Goal: Transaction & Acquisition: Purchase product/service

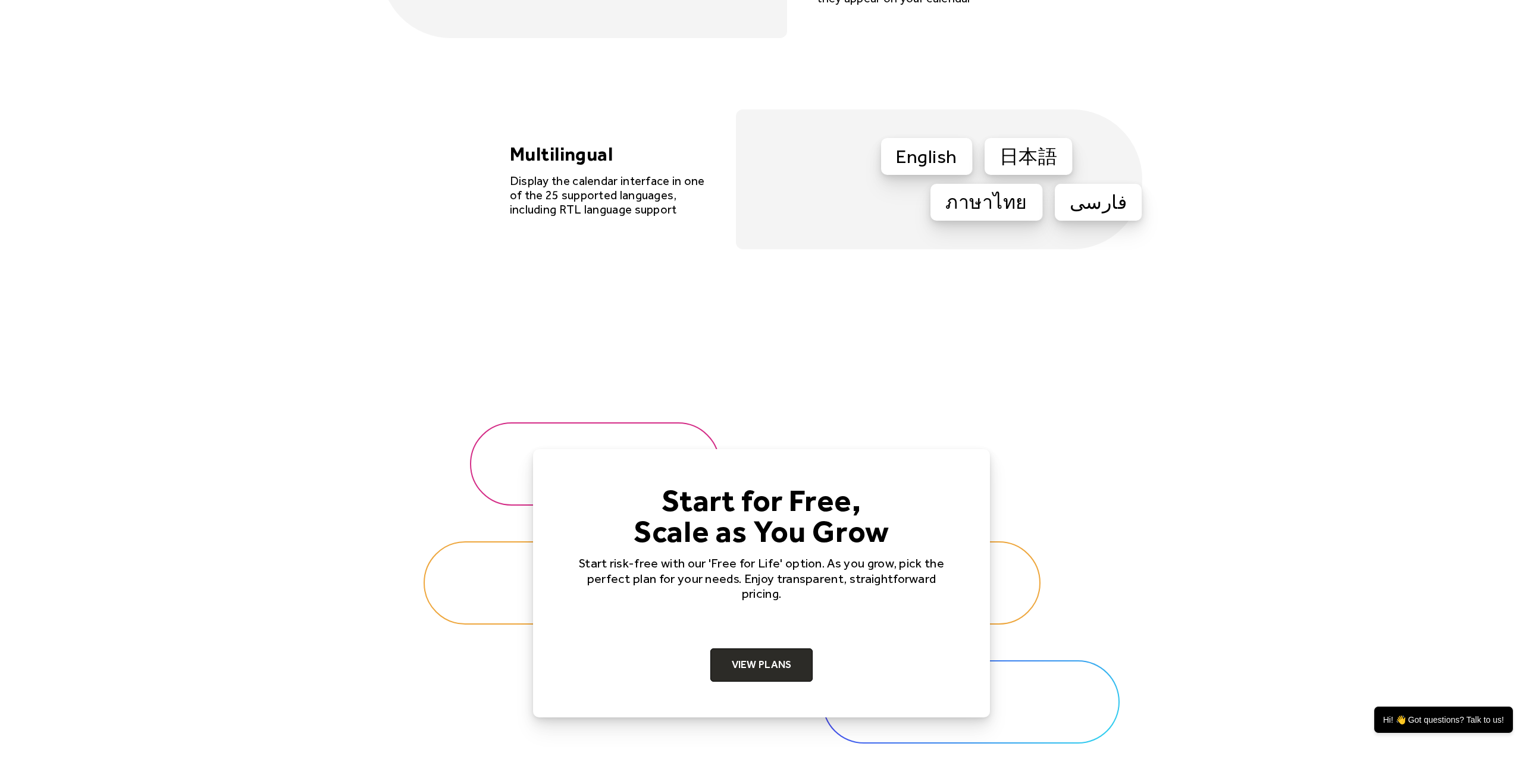
scroll to position [3514, 0]
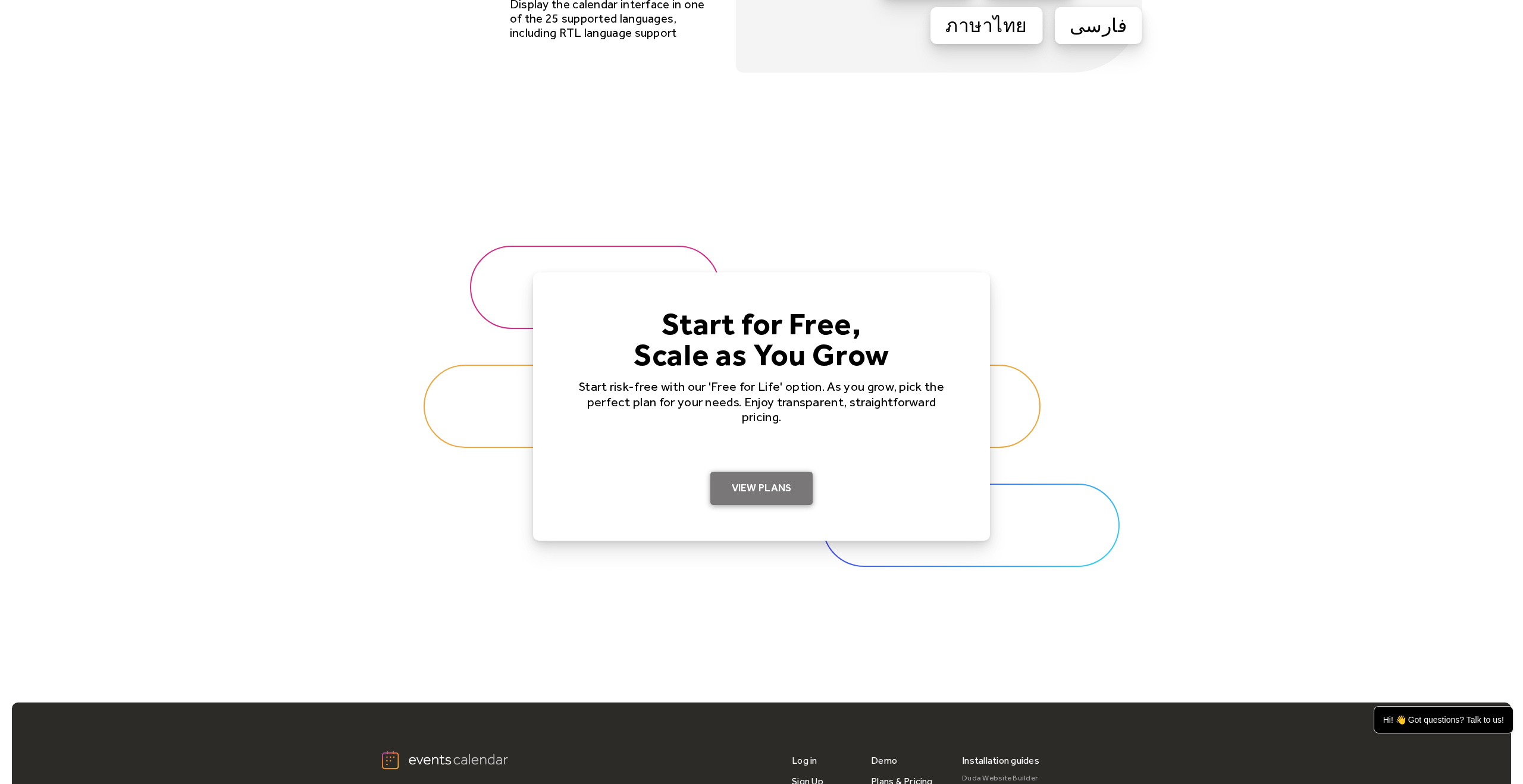
click at [752, 494] on link "View Plans" at bounding box center [762, 488] width 103 height 33
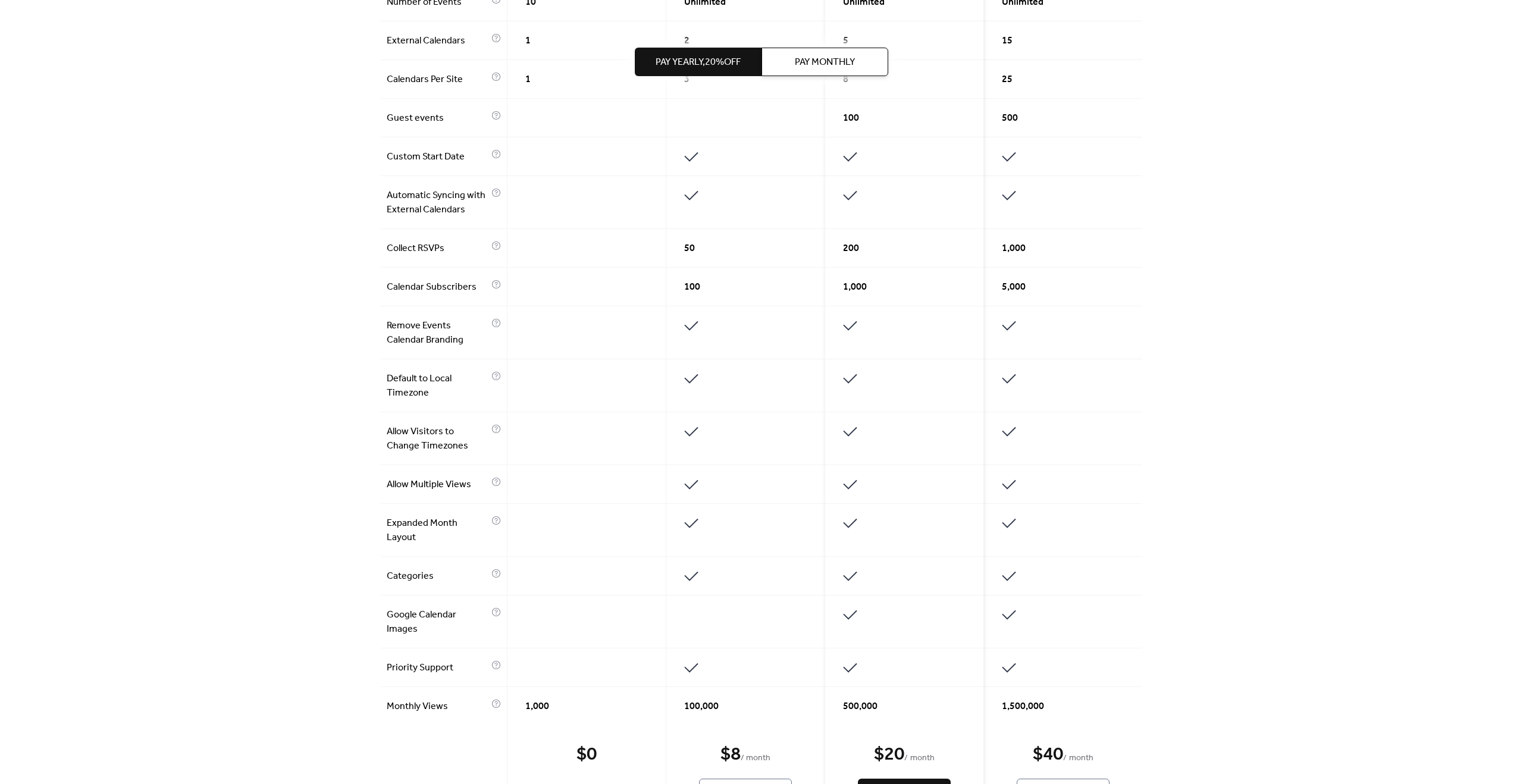
scroll to position [468, 0]
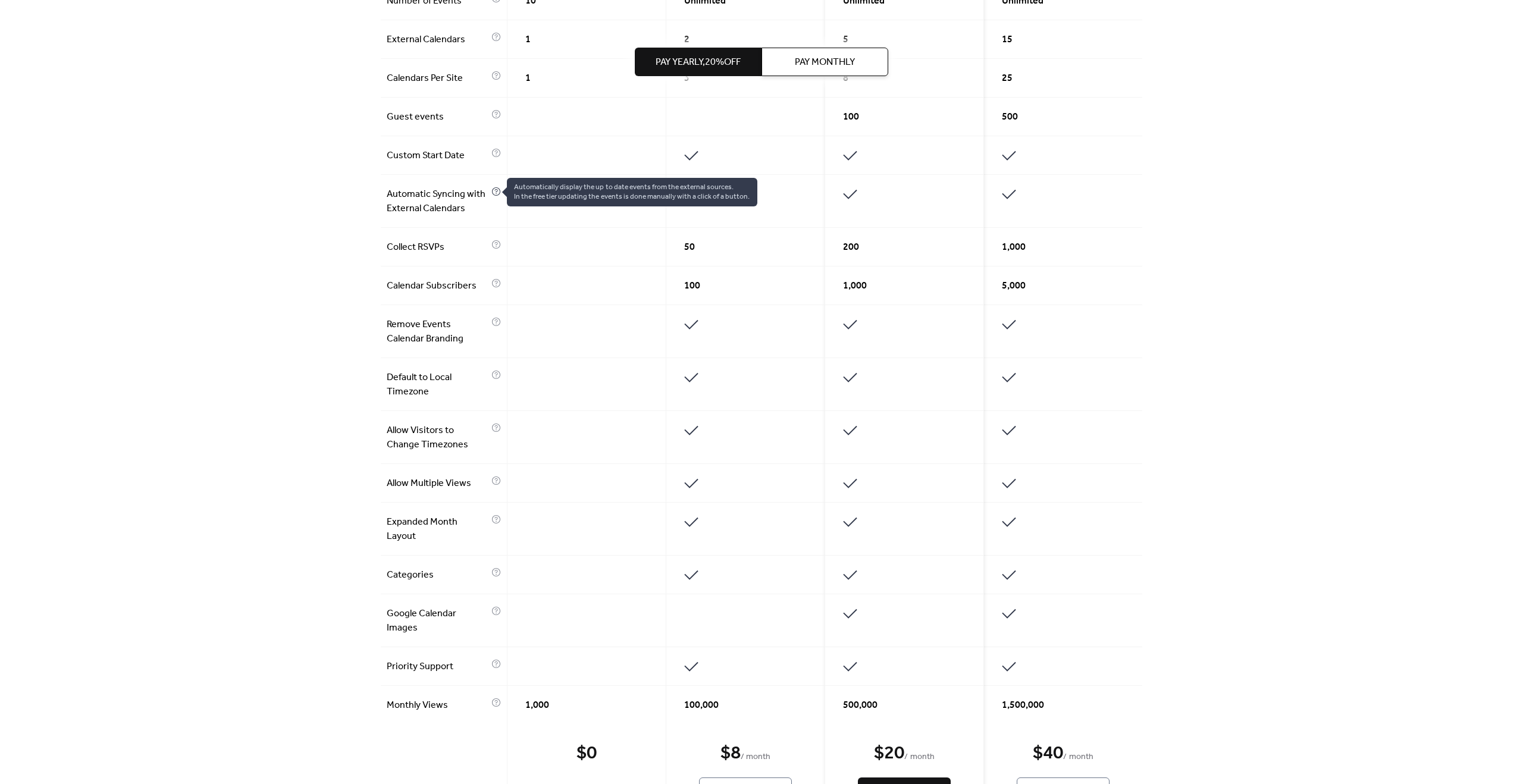
click at [496, 191] on icon at bounding box center [496, 192] width 10 height 10
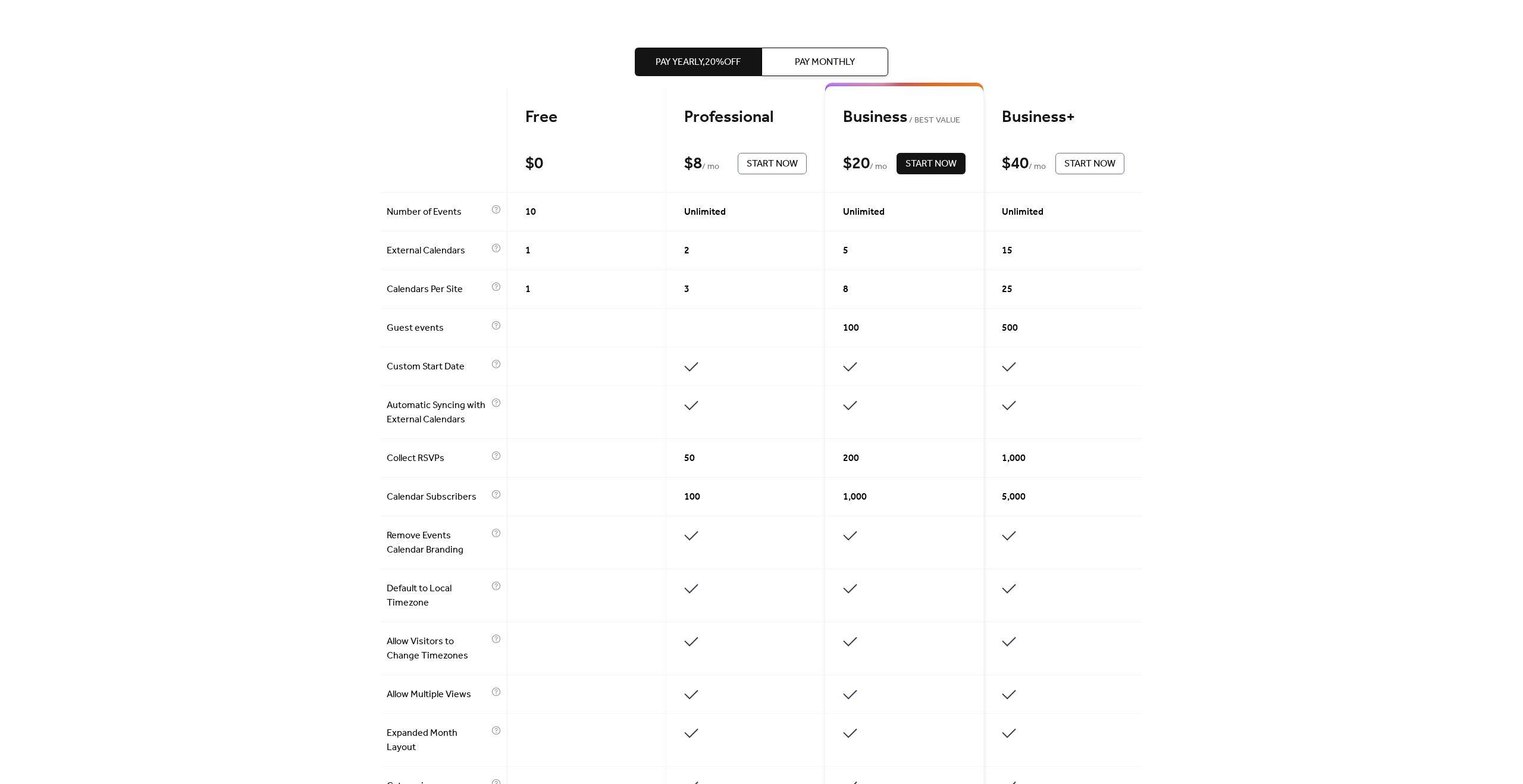
scroll to position [0, 0]
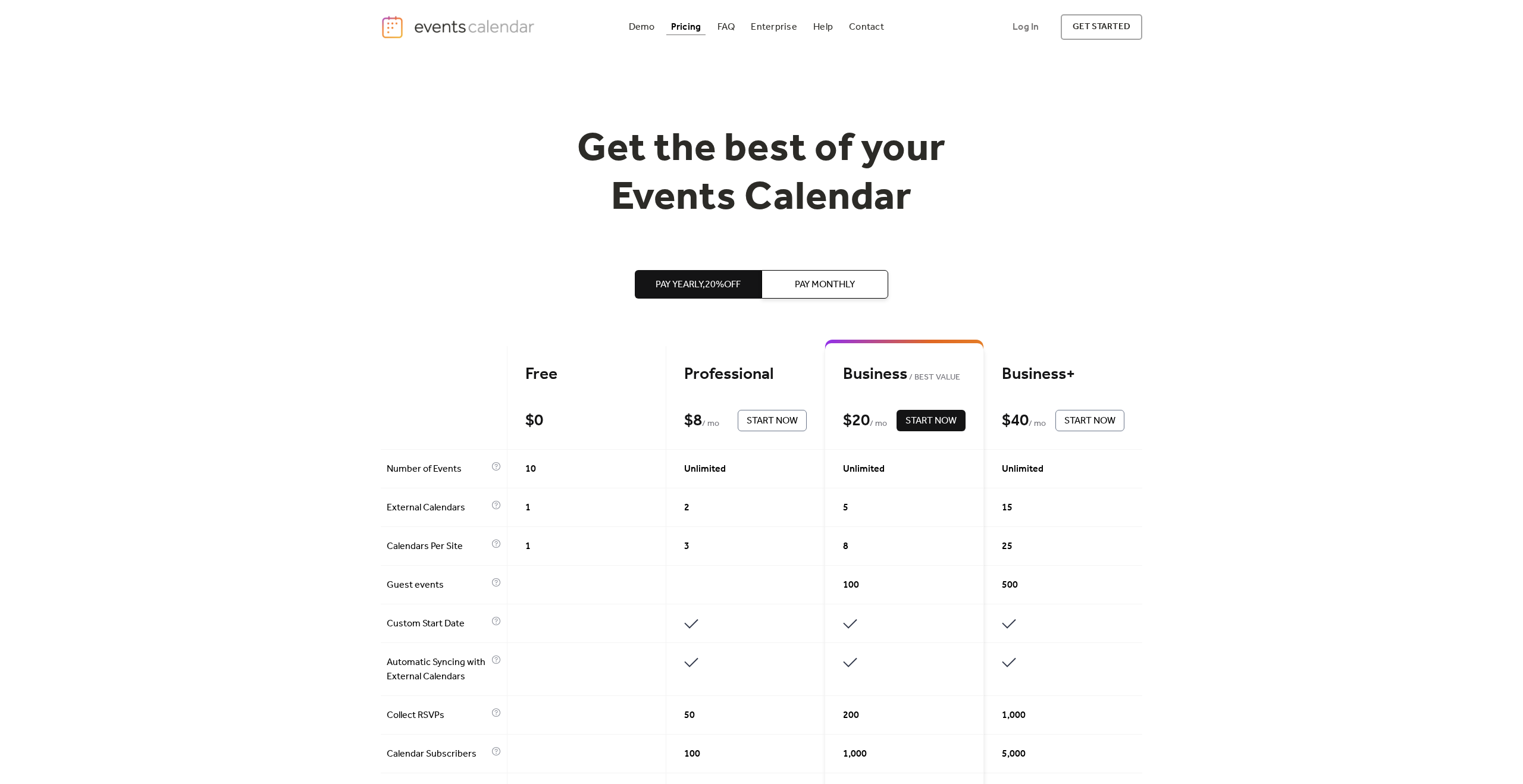
click at [807, 288] on span "Pay Monthly" at bounding box center [824, 285] width 60 height 14
click at [707, 315] on div "Pay Yearly, 20% off Pay Monthly" at bounding box center [762, 284] width 253 height 124
click at [633, 29] on div "Demo" at bounding box center [641, 27] width 26 height 6
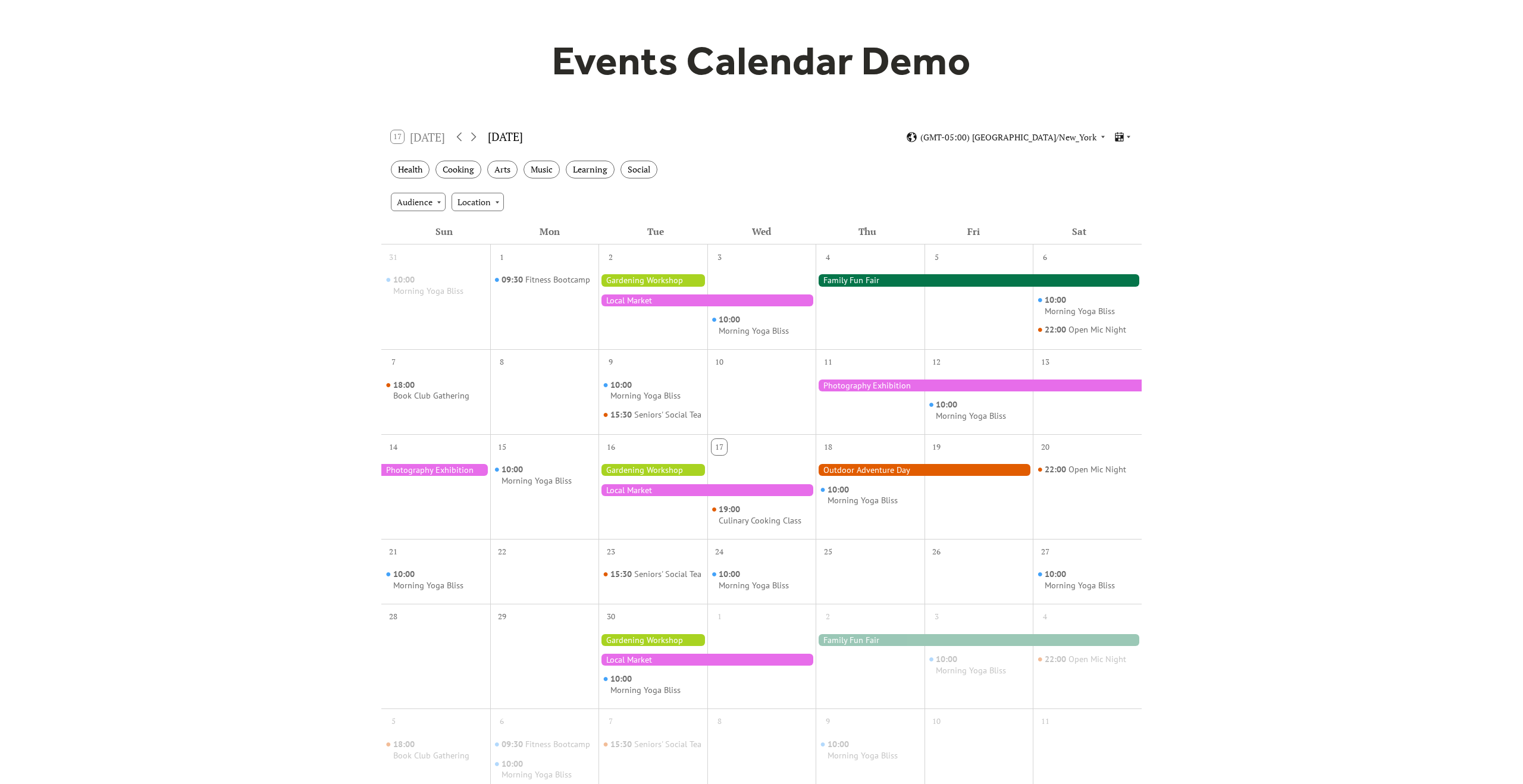
scroll to position [107, 0]
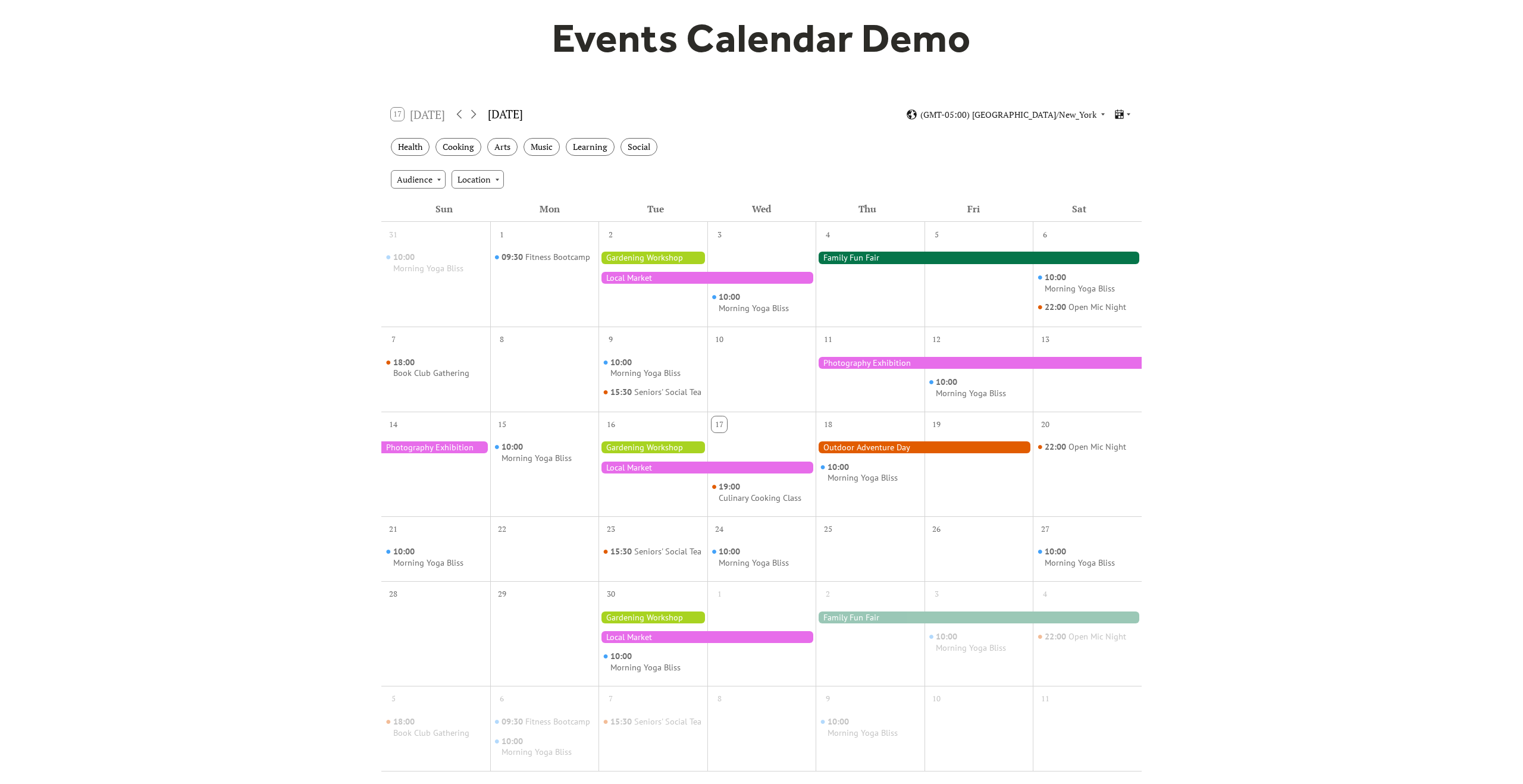
click at [642, 411] on div "9 10:00 Morning Yoga Bliss 15:30 Seniors' Social Tea" at bounding box center [653, 368] width 109 height 85
click at [406, 144] on div "Health" at bounding box center [410, 147] width 39 height 18
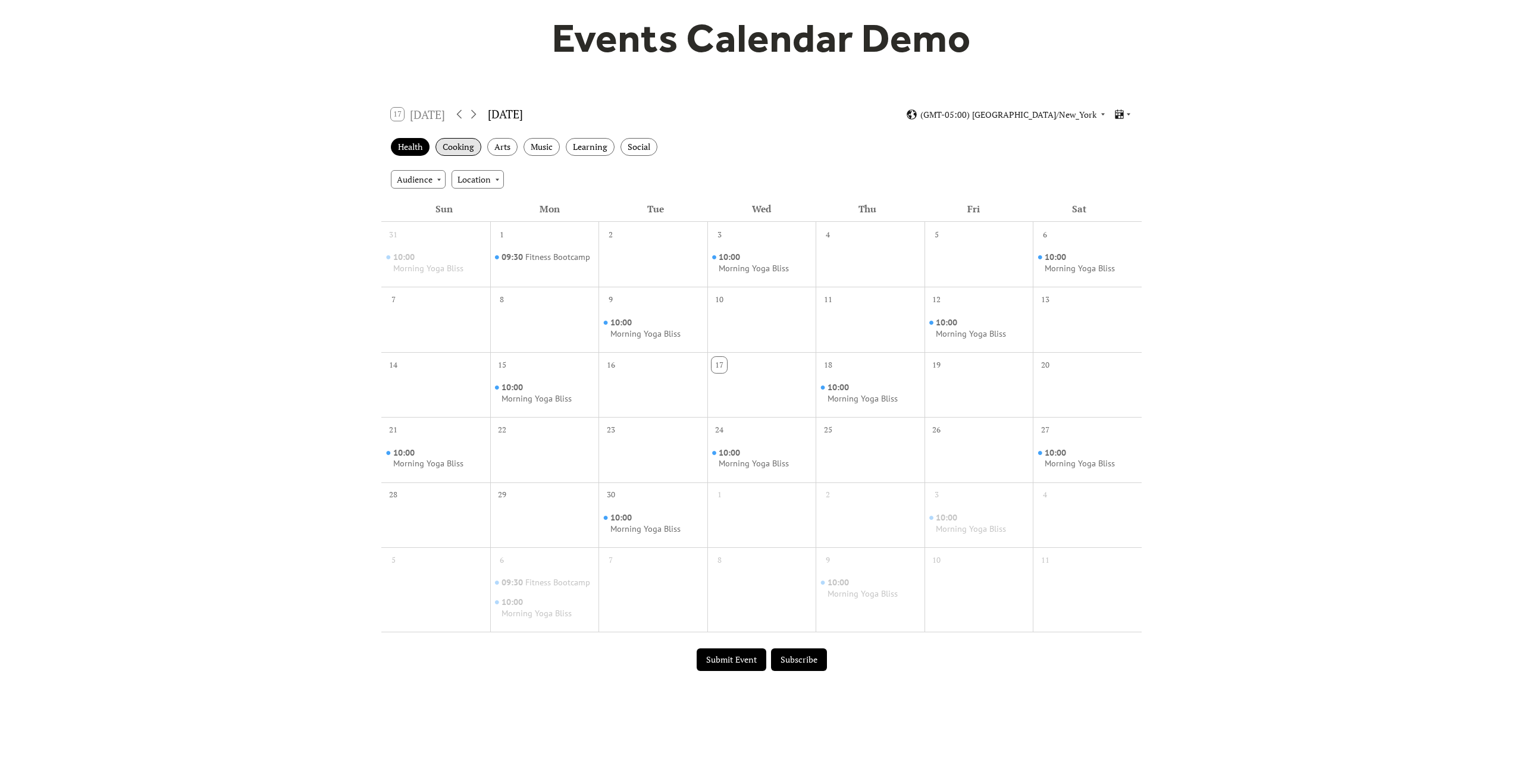
click at [456, 148] on div "Cooking" at bounding box center [458, 147] width 46 height 18
click at [431, 181] on div "Audience" at bounding box center [418, 179] width 55 height 18
click at [491, 181] on div "Location" at bounding box center [477, 179] width 52 height 18
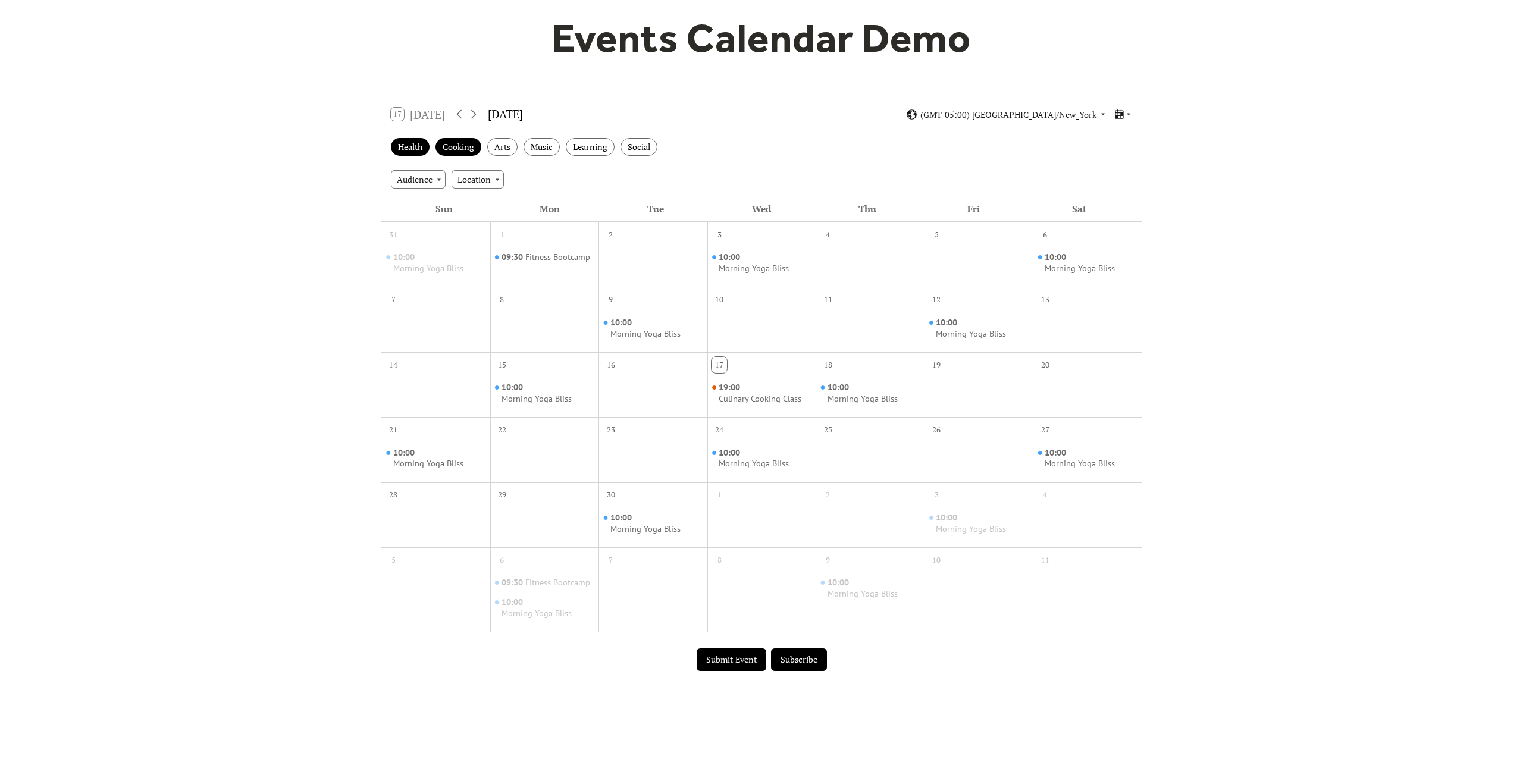
click at [663, 175] on div "Audience Location" at bounding box center [761, 179] width 760 height 32
click at [591, 139] on div "Learning" at bounding box center [590, 147] width 49 height 18
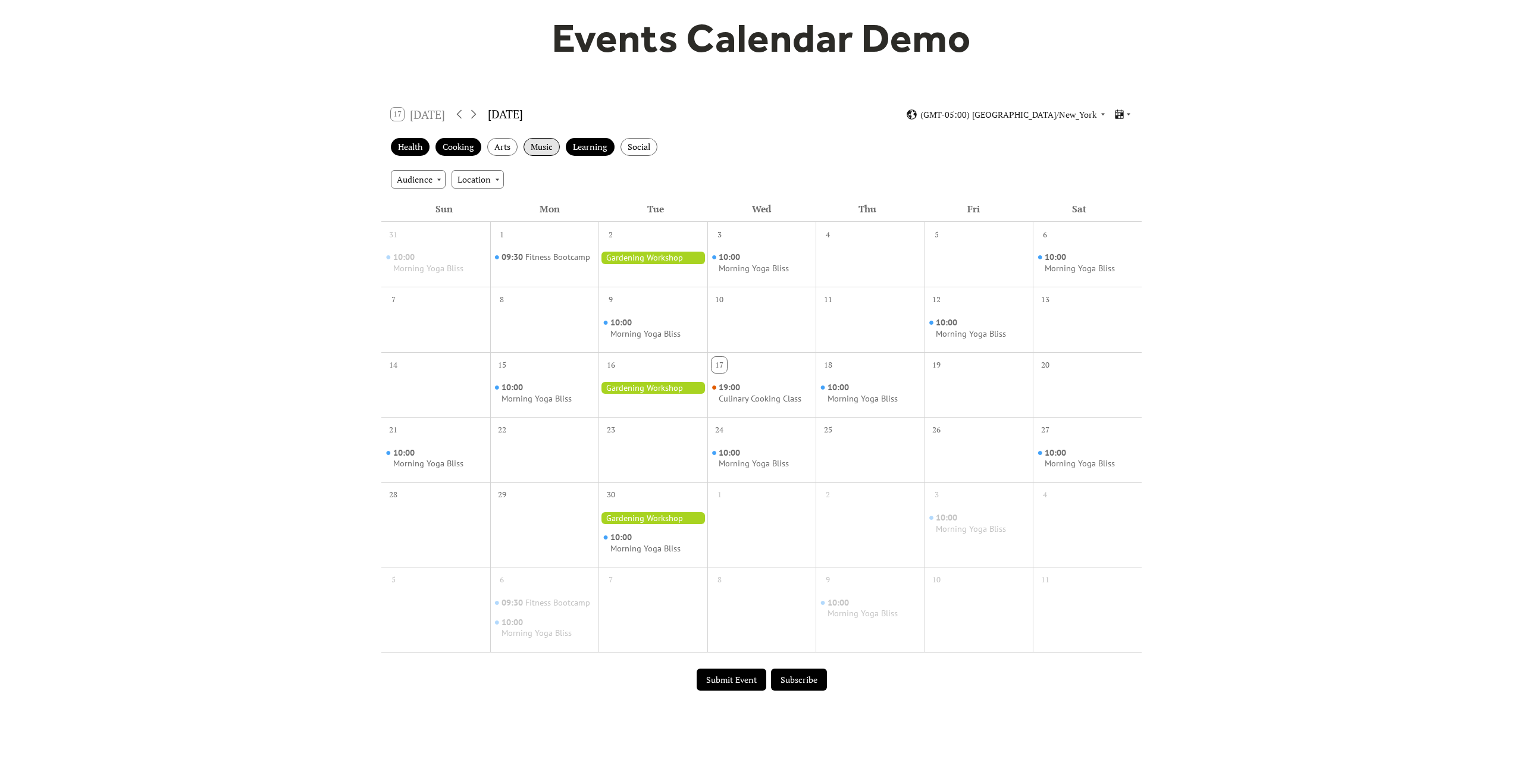
click at [527, 150] on div "Music" at bounding box center [541, 147] width 37 height 18
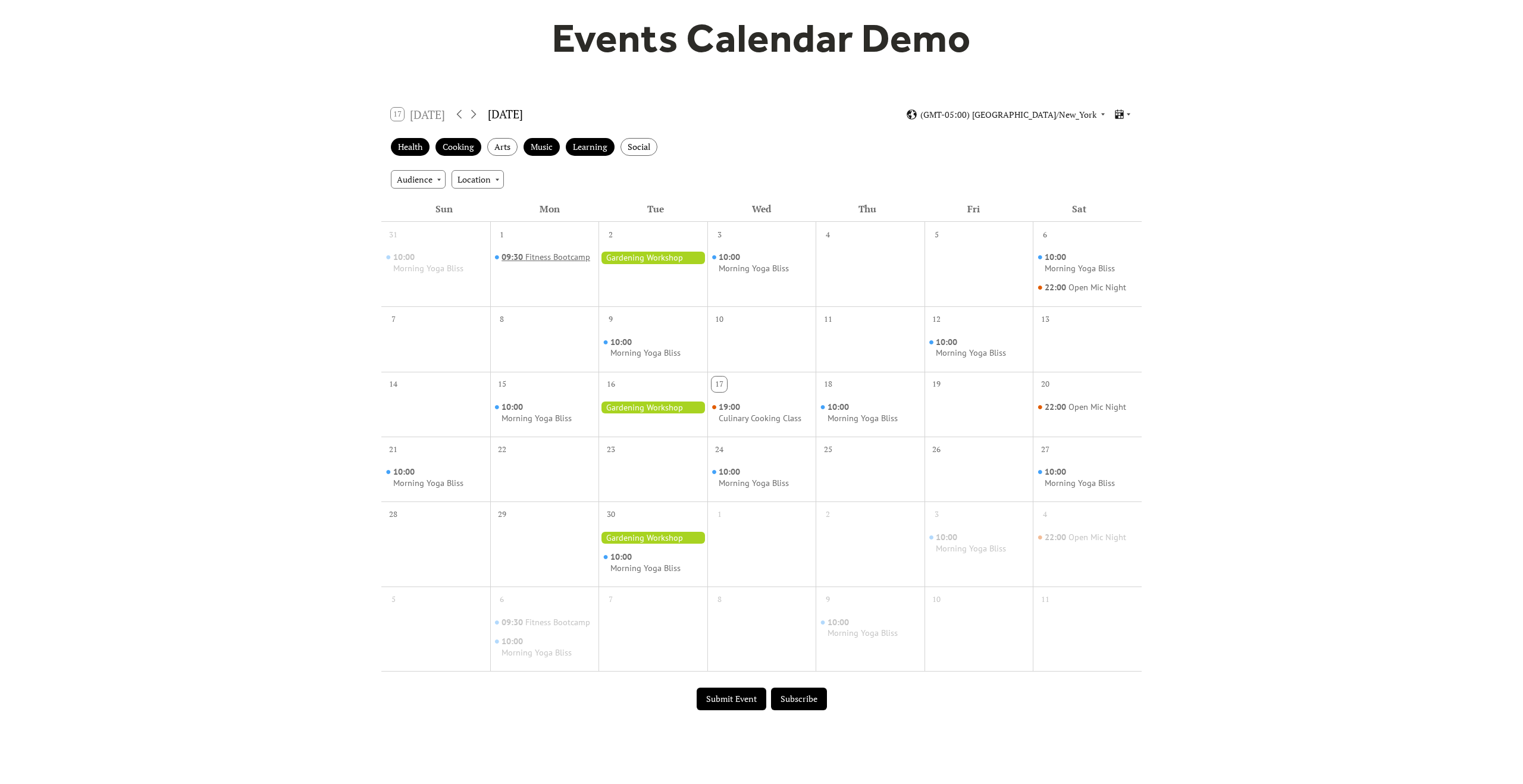
click at [577, 257] on div "Fitness Bootcamp" at bounding box center [558, 257] width 65 height 11
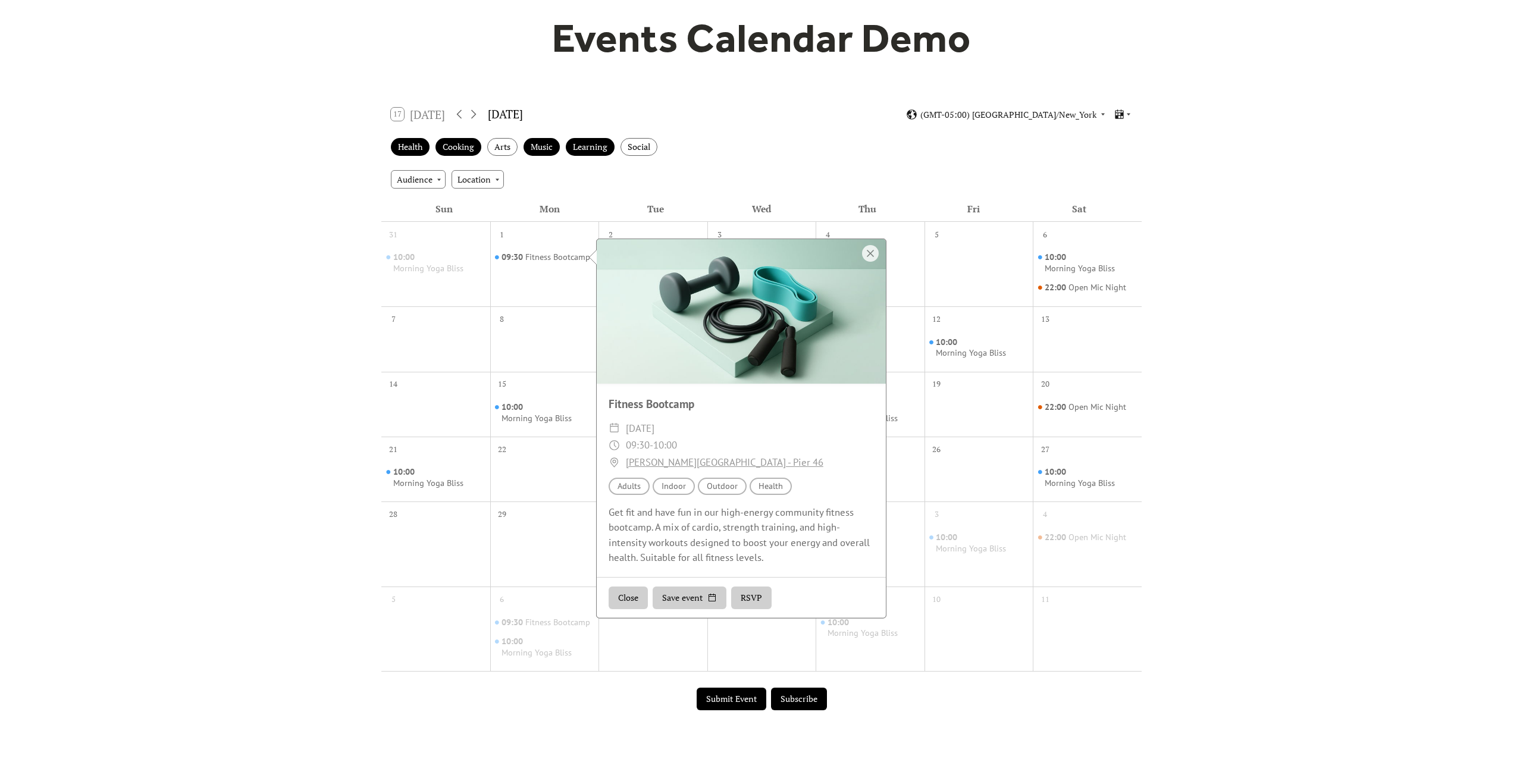
click at [763, 163] on div "Audience Location" at bounding box center [761, 179] width 760 height 32
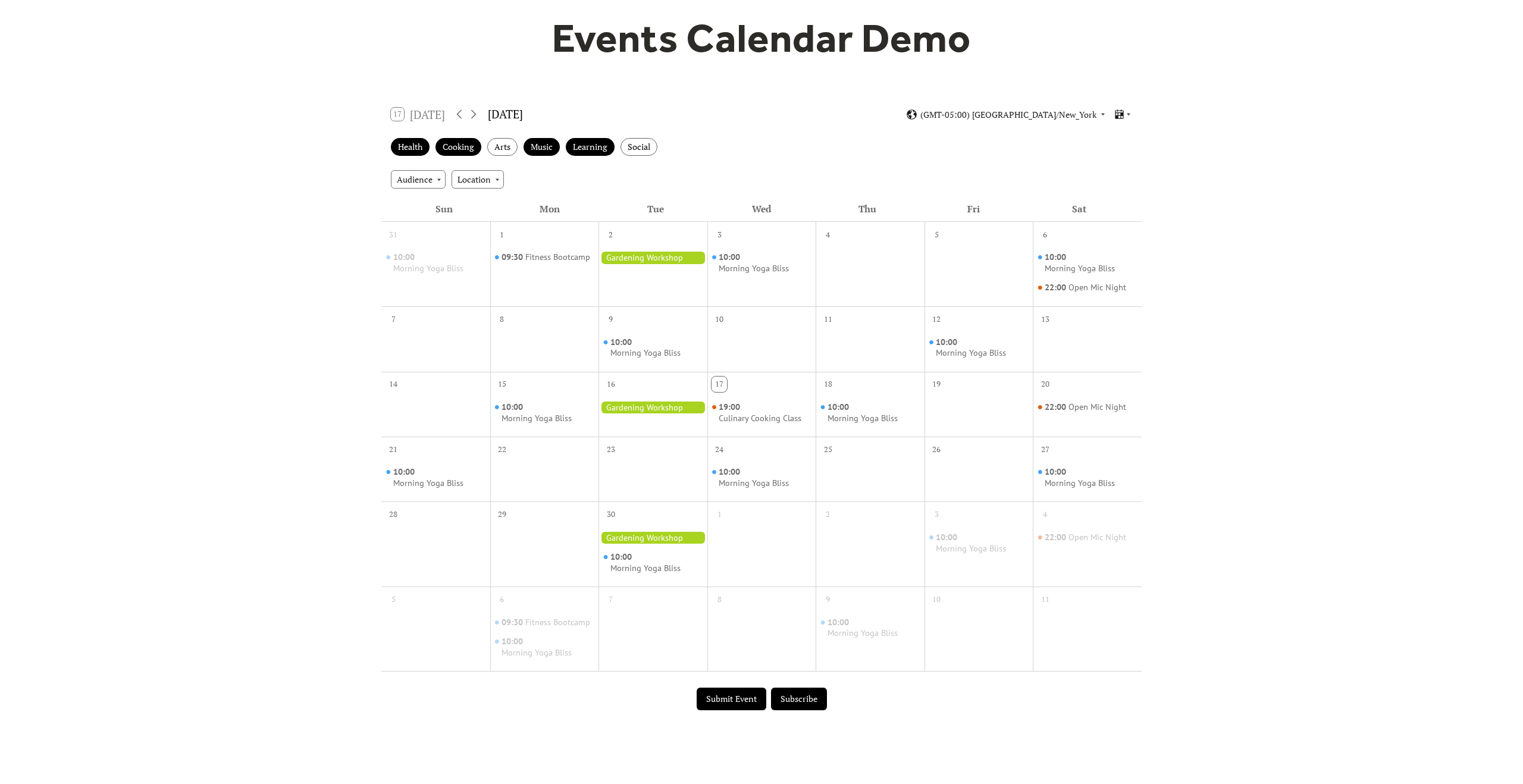
click at [670, 258] on div at bounding box center [653, 257] width 109 height 12
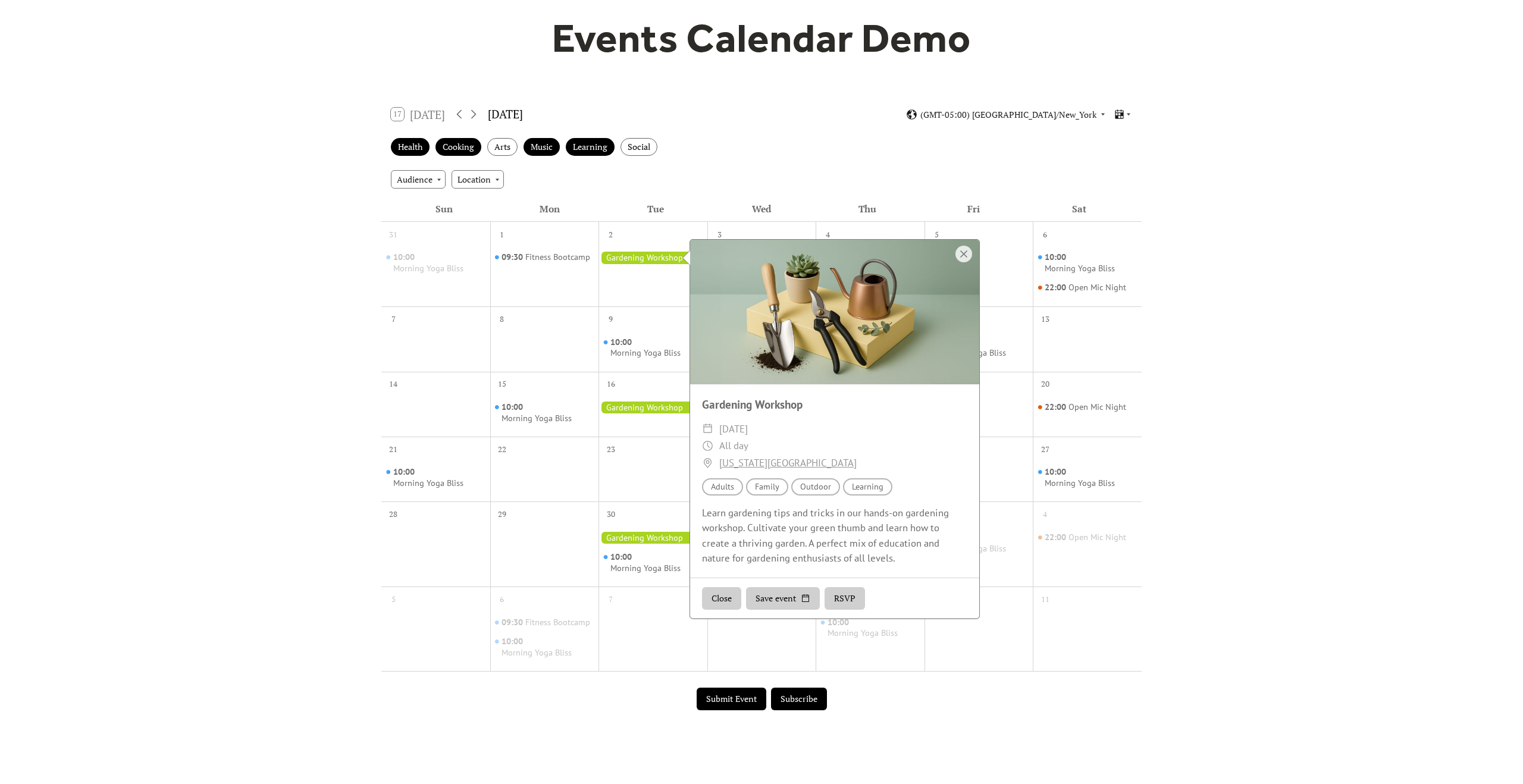
click at [849, 596] on button "RSVP" at bounding box center [845, 598] width 41 height 23
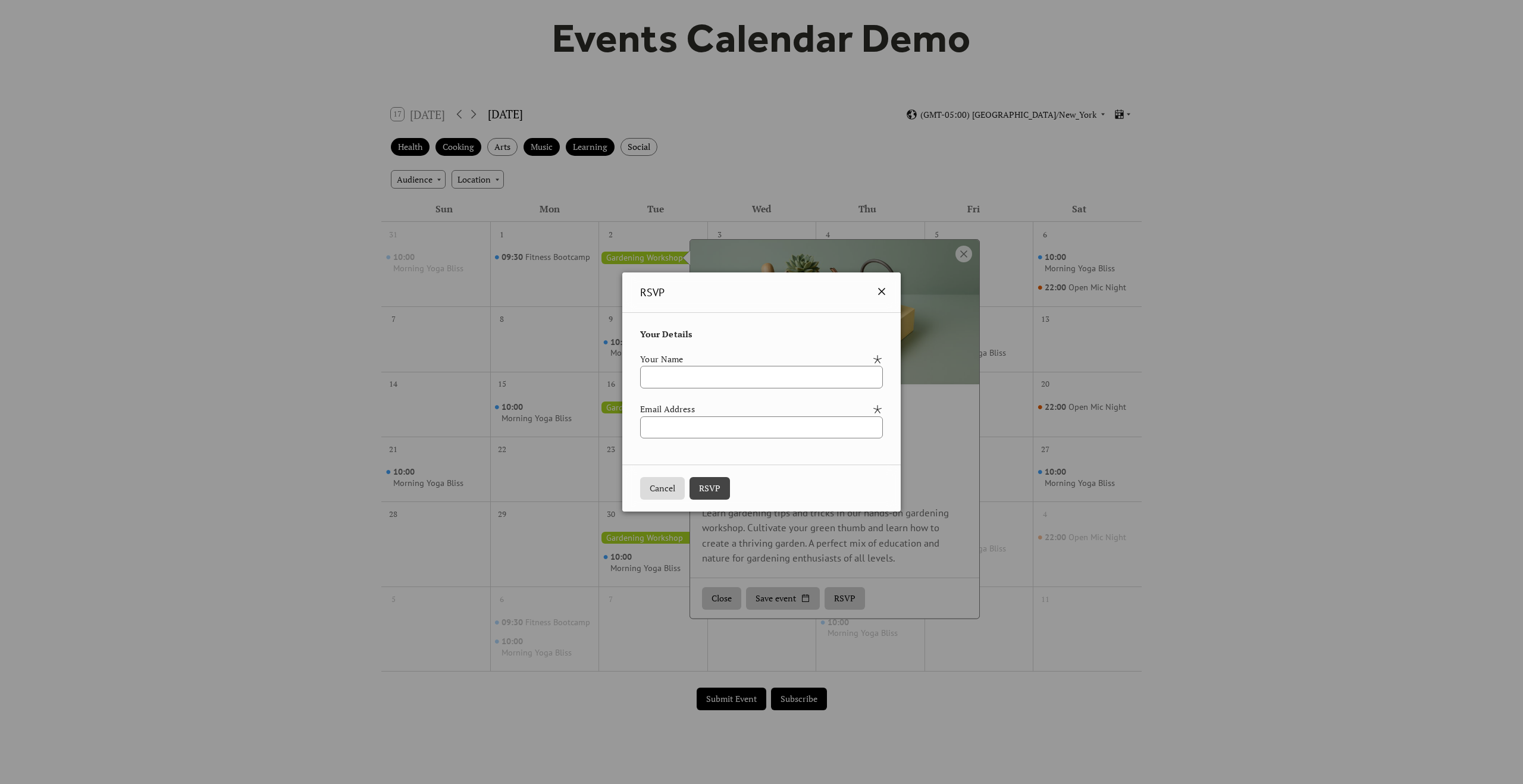
click at [889, 293] on icon at bounding box center [882, 291] width 14 height 14
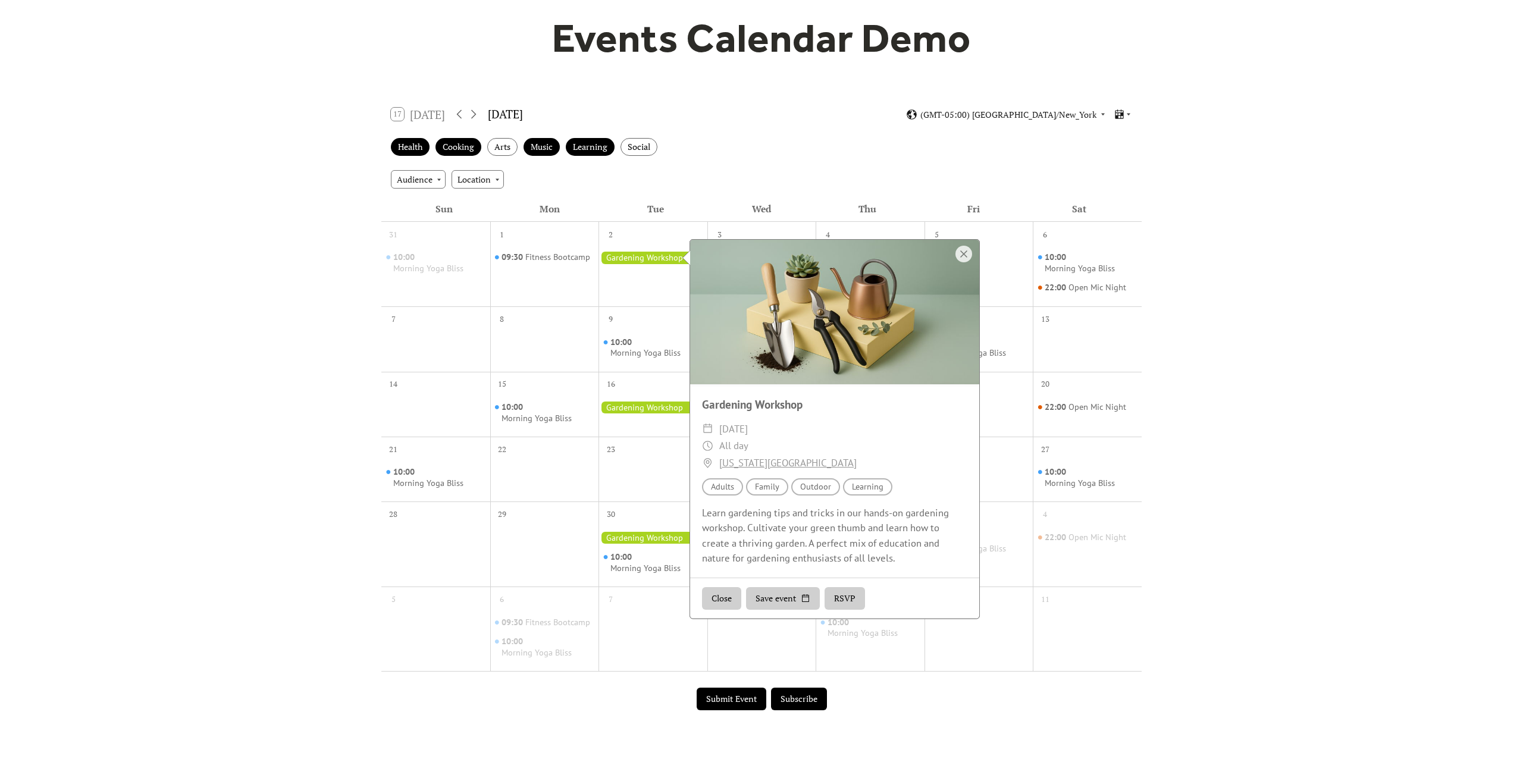
click at [788, 587] on button "Save event" at bounding box center [783, 598] width 74 height 23
click at [782, 563] on div "Learn gardening tips and tricks in our hands-on gardening workshop. Cultivate y…" at bounding box center [834, 535] width 289 height 60
click at [731, 484] on div "Audience Adults" at bounding box center [722, 487] width 41 height 18
click at [759, 461] on link "New York Botanical Garden" at bounding box center [788, 463] width 137 height 18
click at [844, 127] on div "17 Today September 2025 (GMT-05:00) America/New_York" at bounding box center [761, 114] width 760 height 32
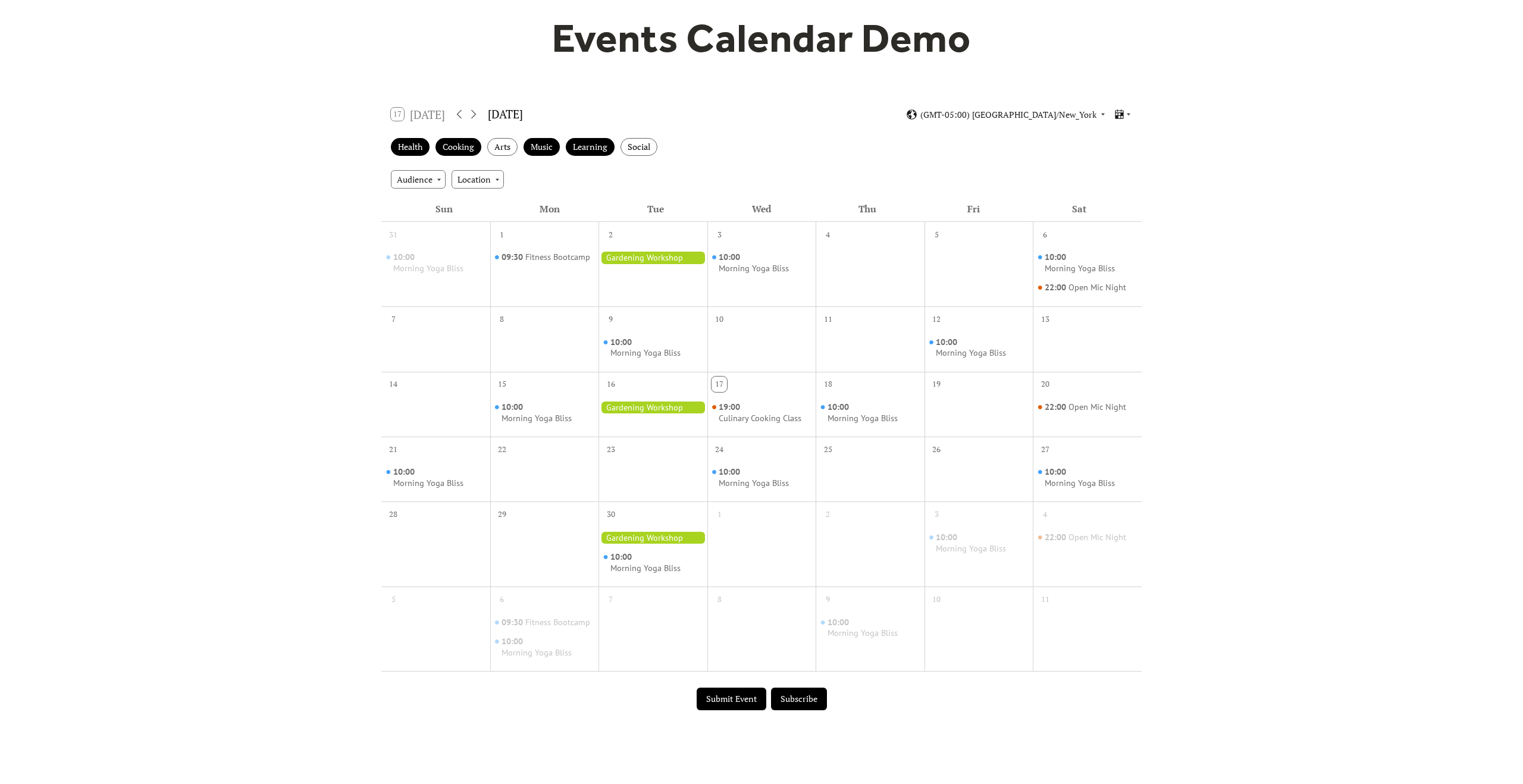
scroll to position [0, 0]
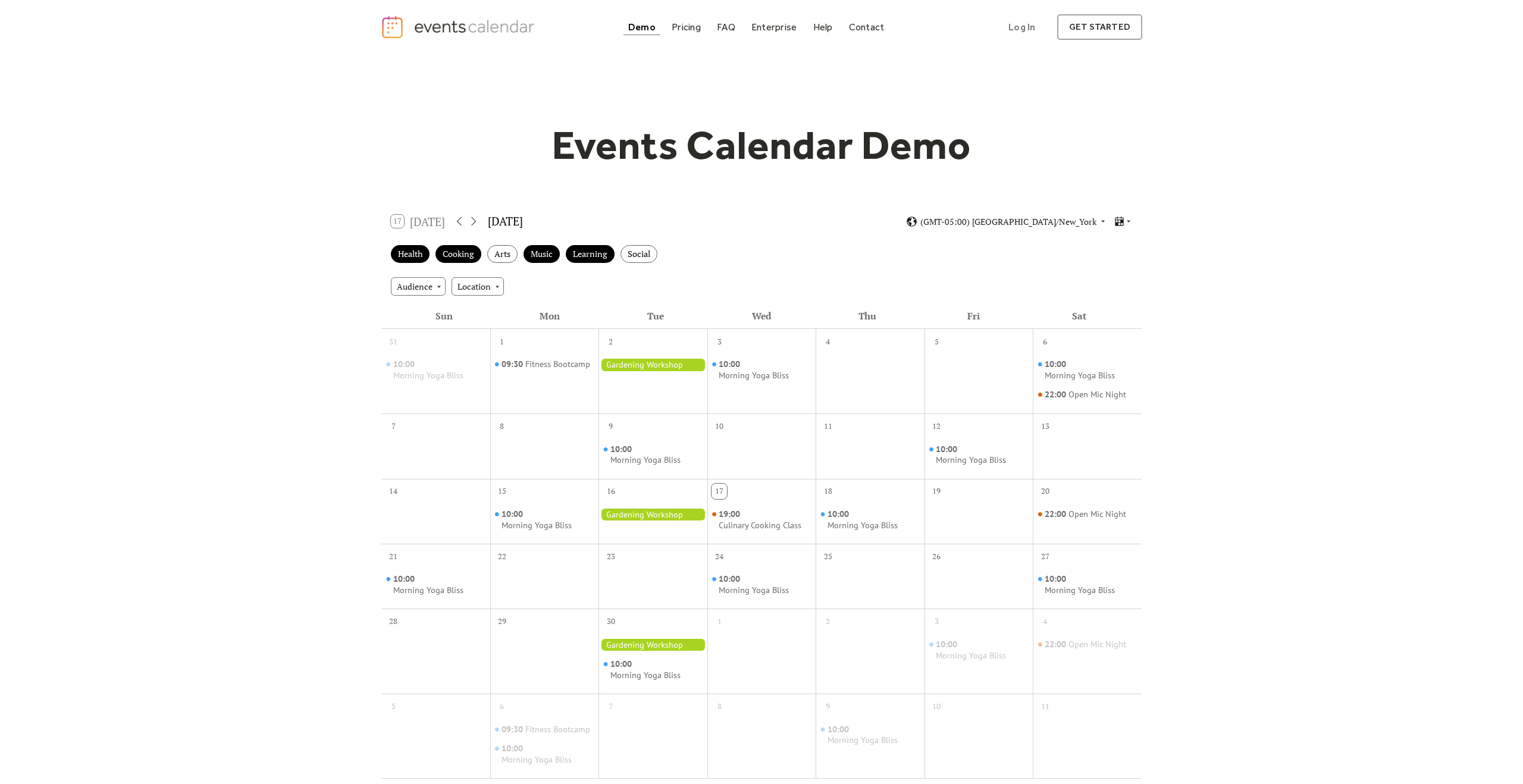
click at [384, 66] on div "Events Calendar Demo Loading the Events Calendar..." at bounding box center [761, 473] width 762 height 837
click at [688, 27] on div "Pricing" at bounding box center [686, 27] width 29 height 6
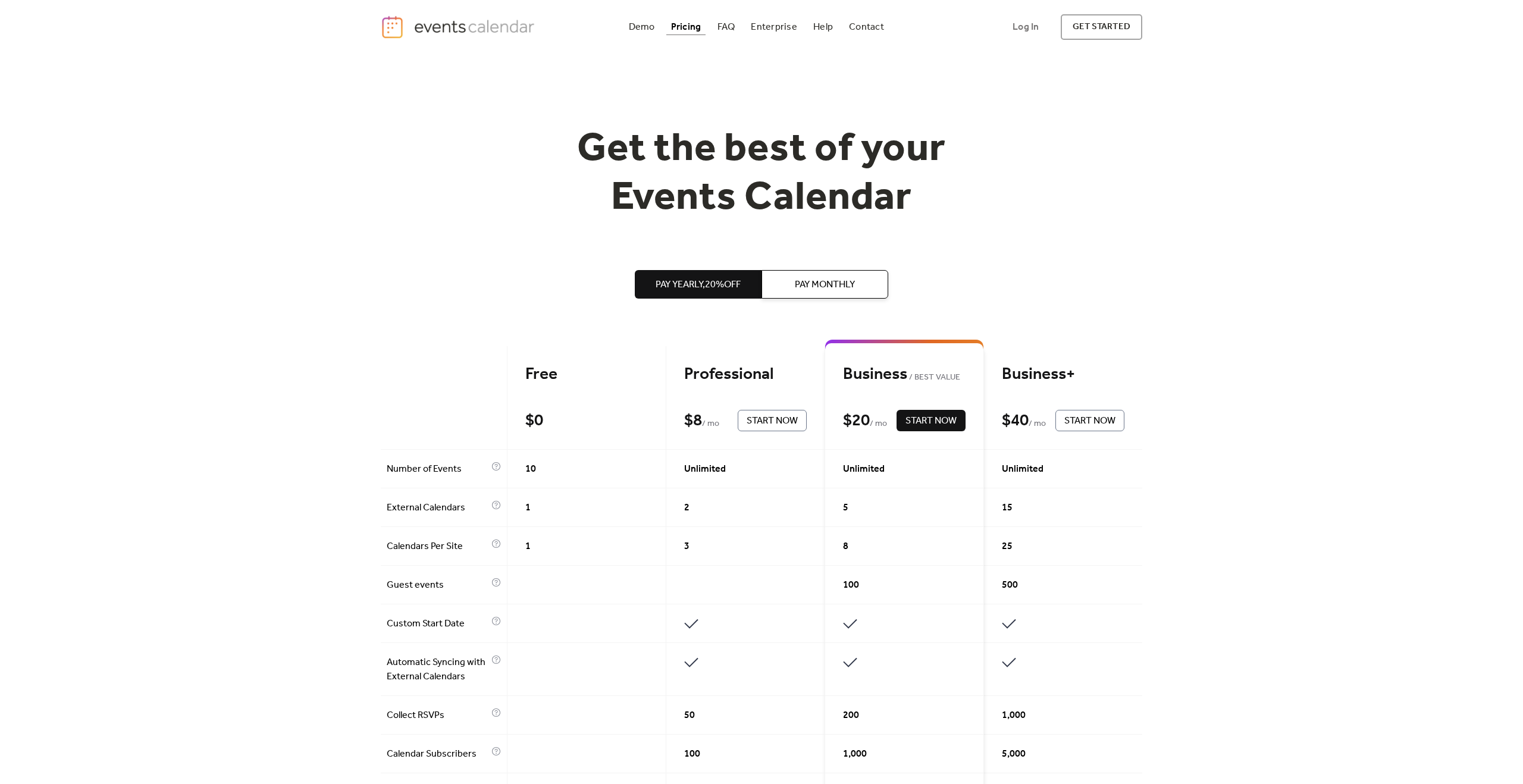
click at [810, 291] on span "Pay Monthly" at bounding box center [824, 285] width 60 height 14
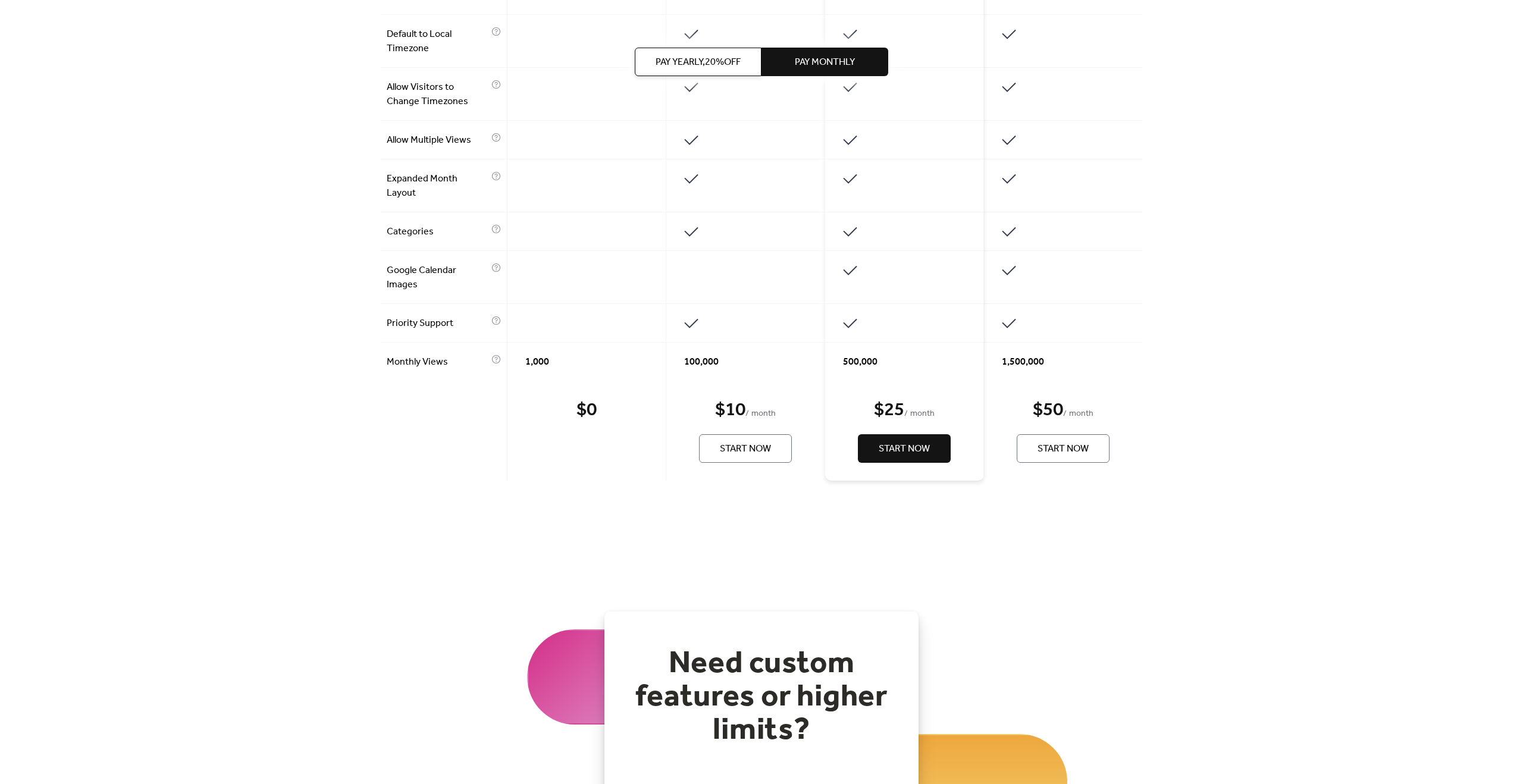
scroll to position [760, 0]
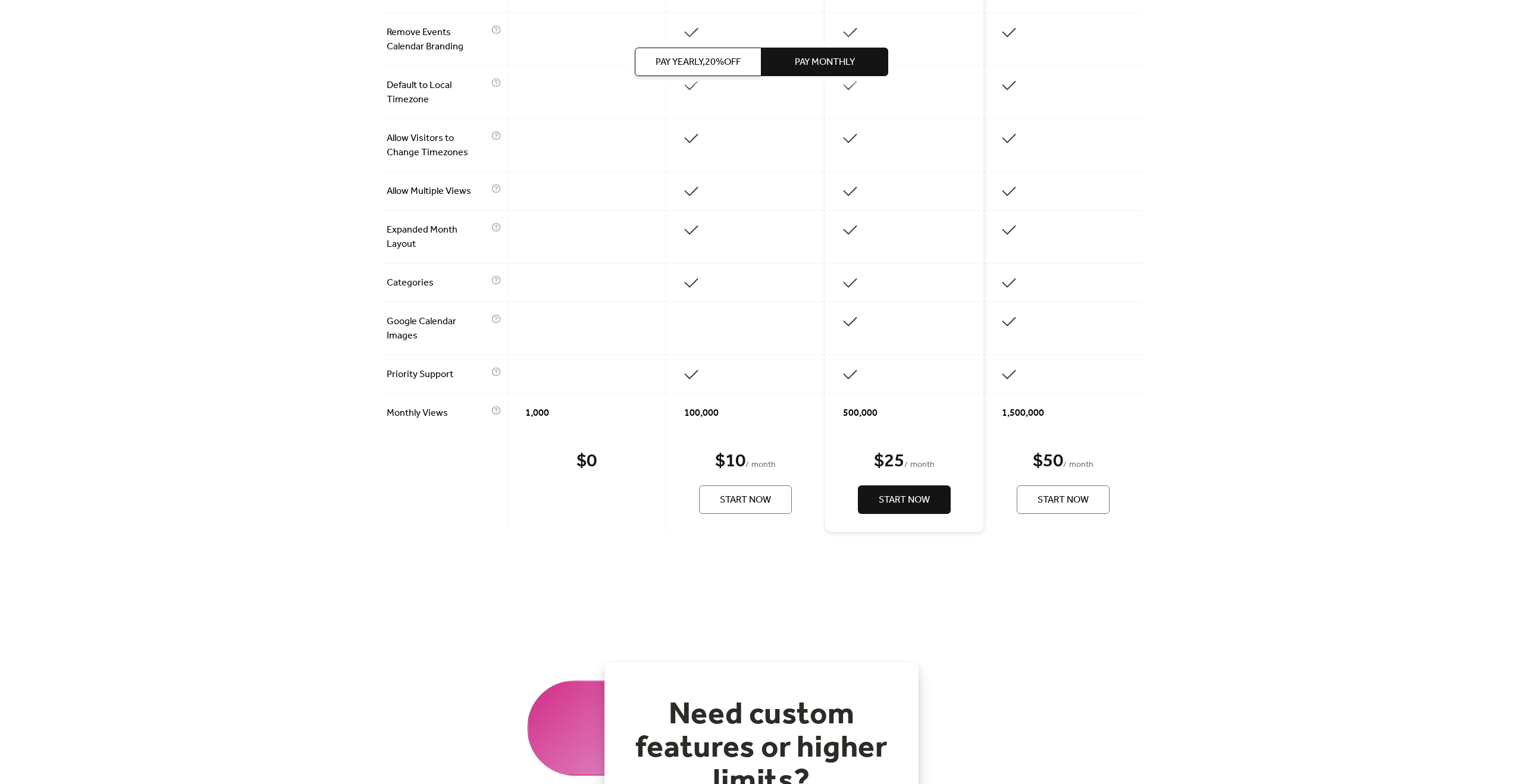
click at [744, 496] on span "Start Now" at bounding box center [745, 500] width 51 height 14
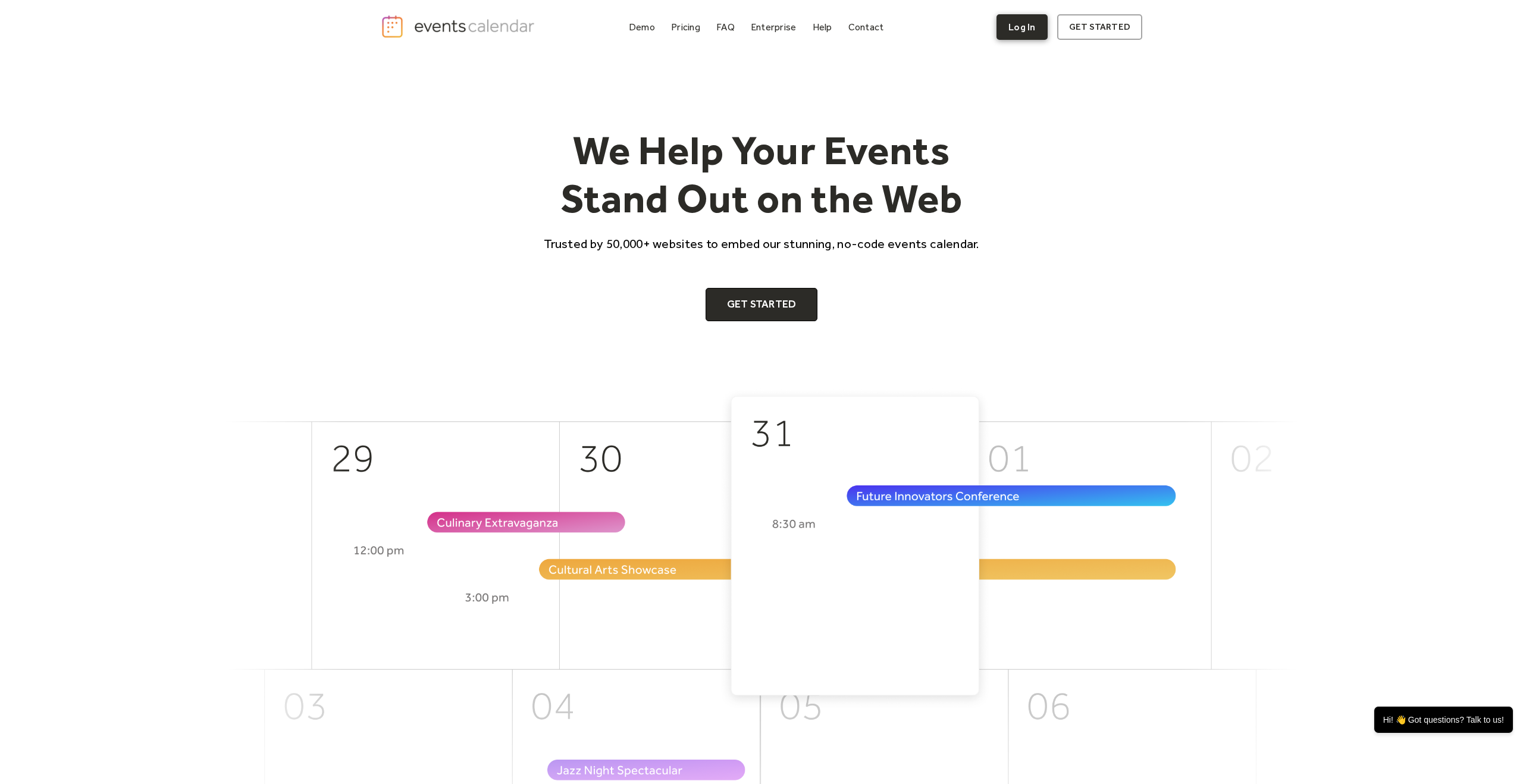
click at [1029, 21] on link "Log In" at bounding box center [1022, 27] width 51 height 25
